Goal: Find specific page/section: Find specific page/section

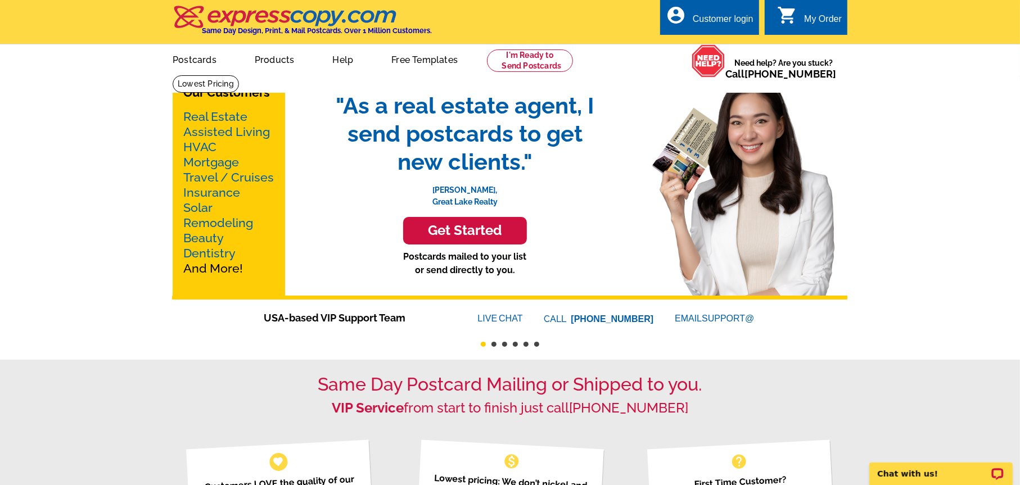
click at [223, 112] on link "Real Estate" at bounding box center [215, 117] width 64 height 14
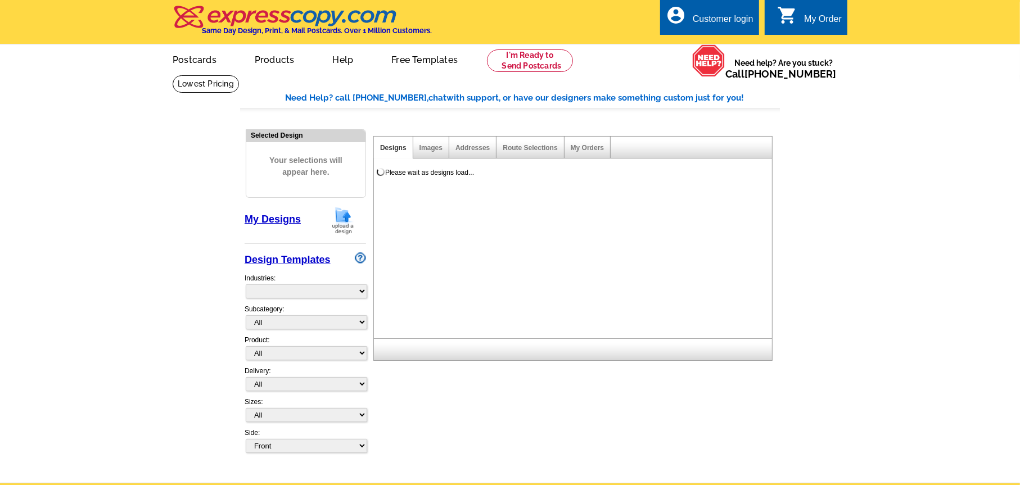
select select "785"
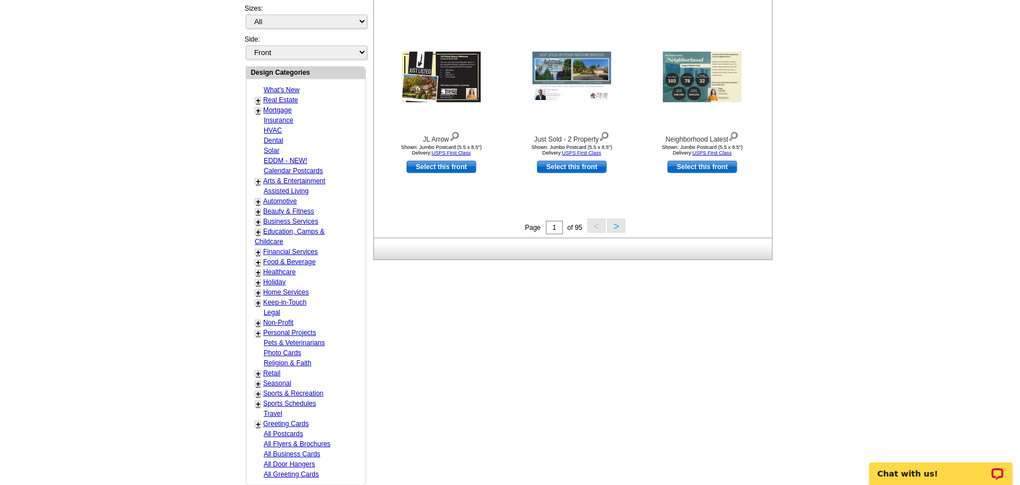
scroll to position [56, 0]
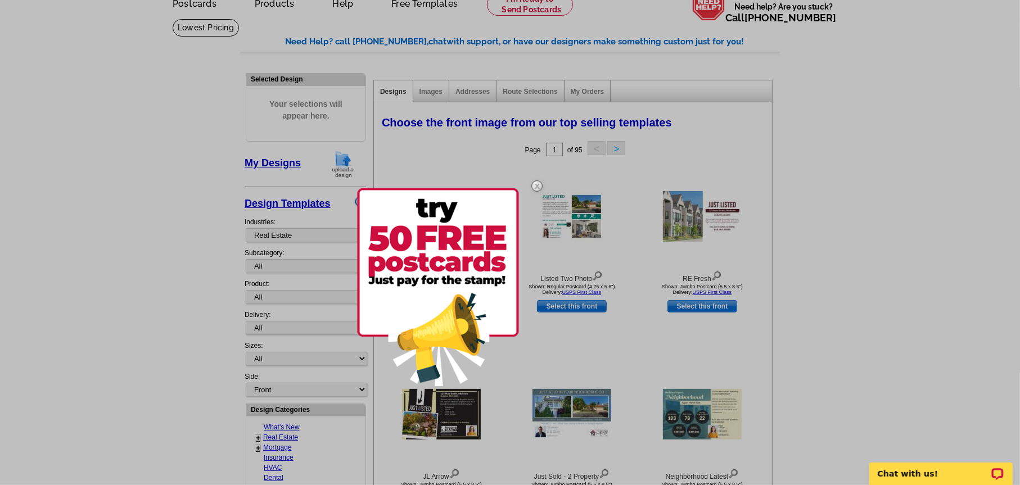
click at [536, 188] on img at bounding box center [536, 186] width 33 height 33
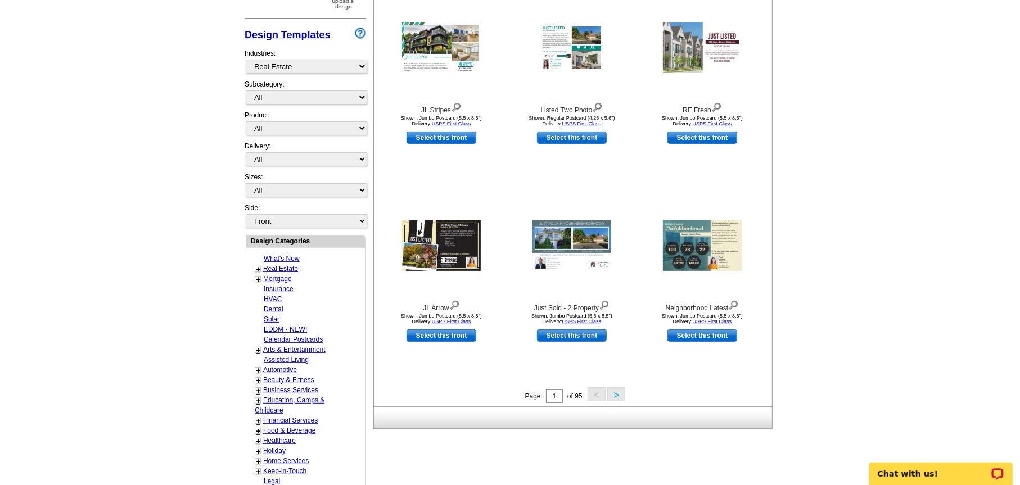
scroll to position [0, 0]
